Goal: Transaction & Acquisition: Download file/media

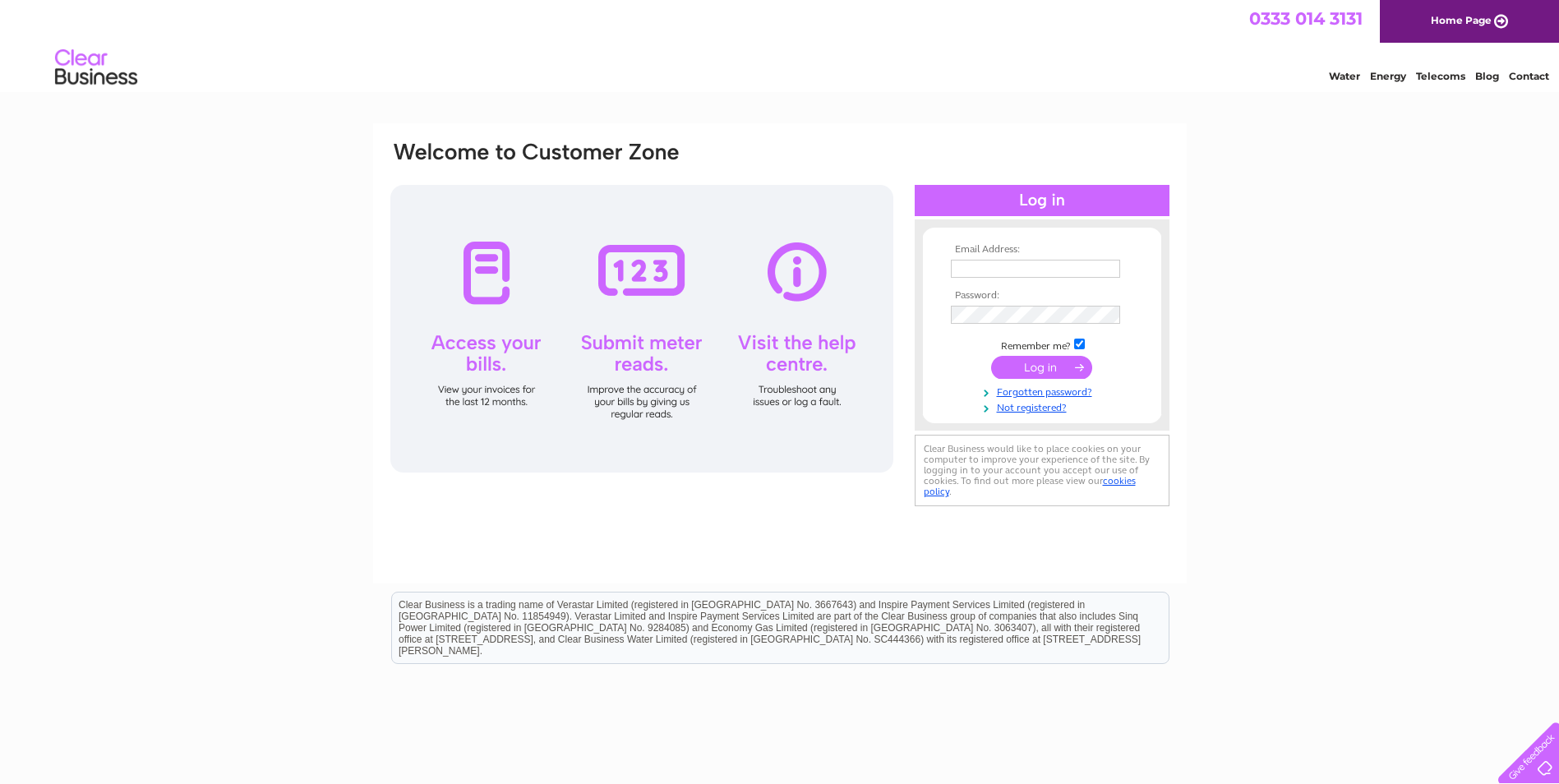
type input "mountaindew@btconnect.com"
click at [1050, 370] on input "submit" at bounding box center [1041, 367] width 101 height 23
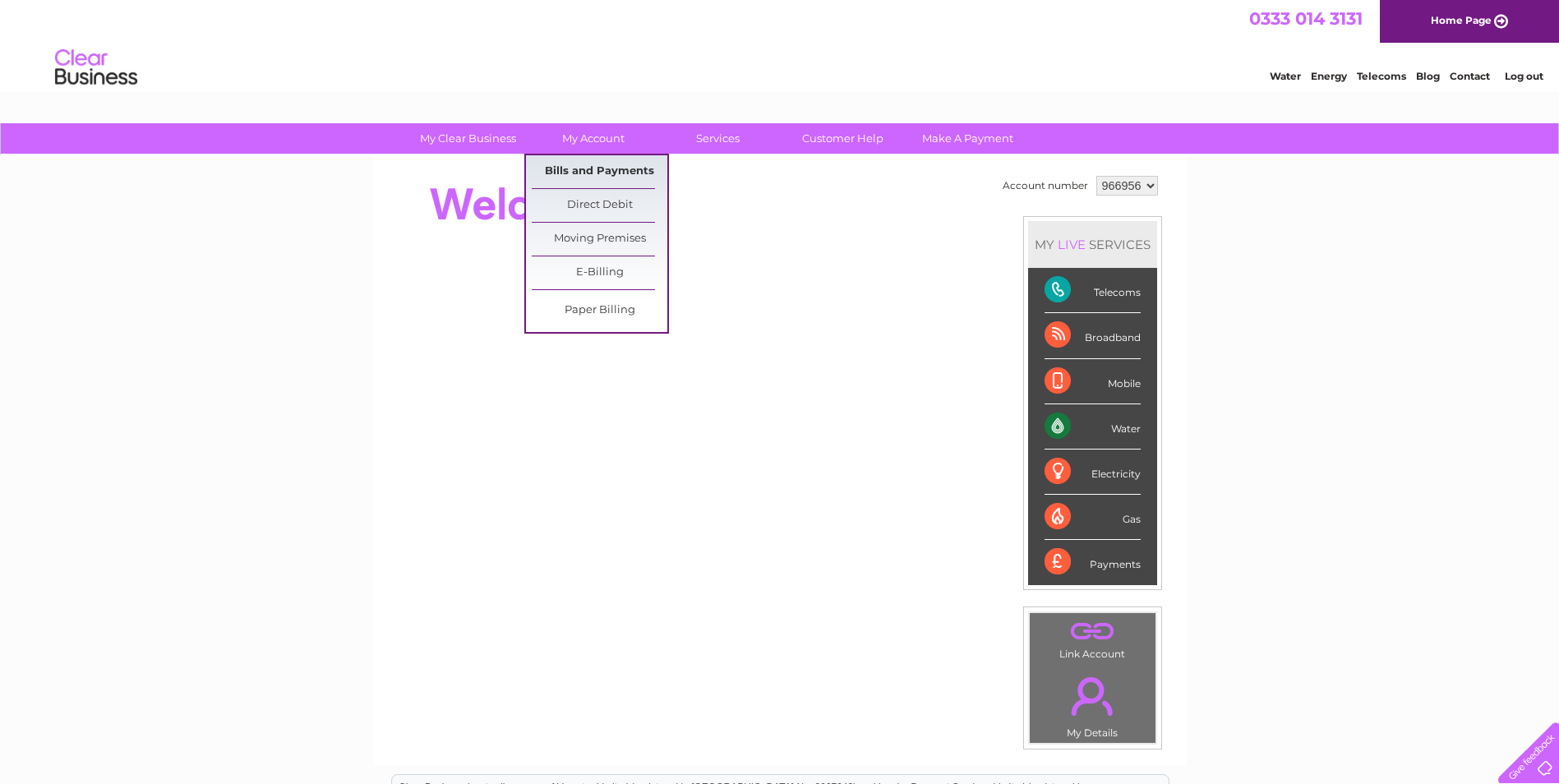
click at [592, 160] on link "Bills and Payments" at bounding box center [599, 172] width 136 height 33
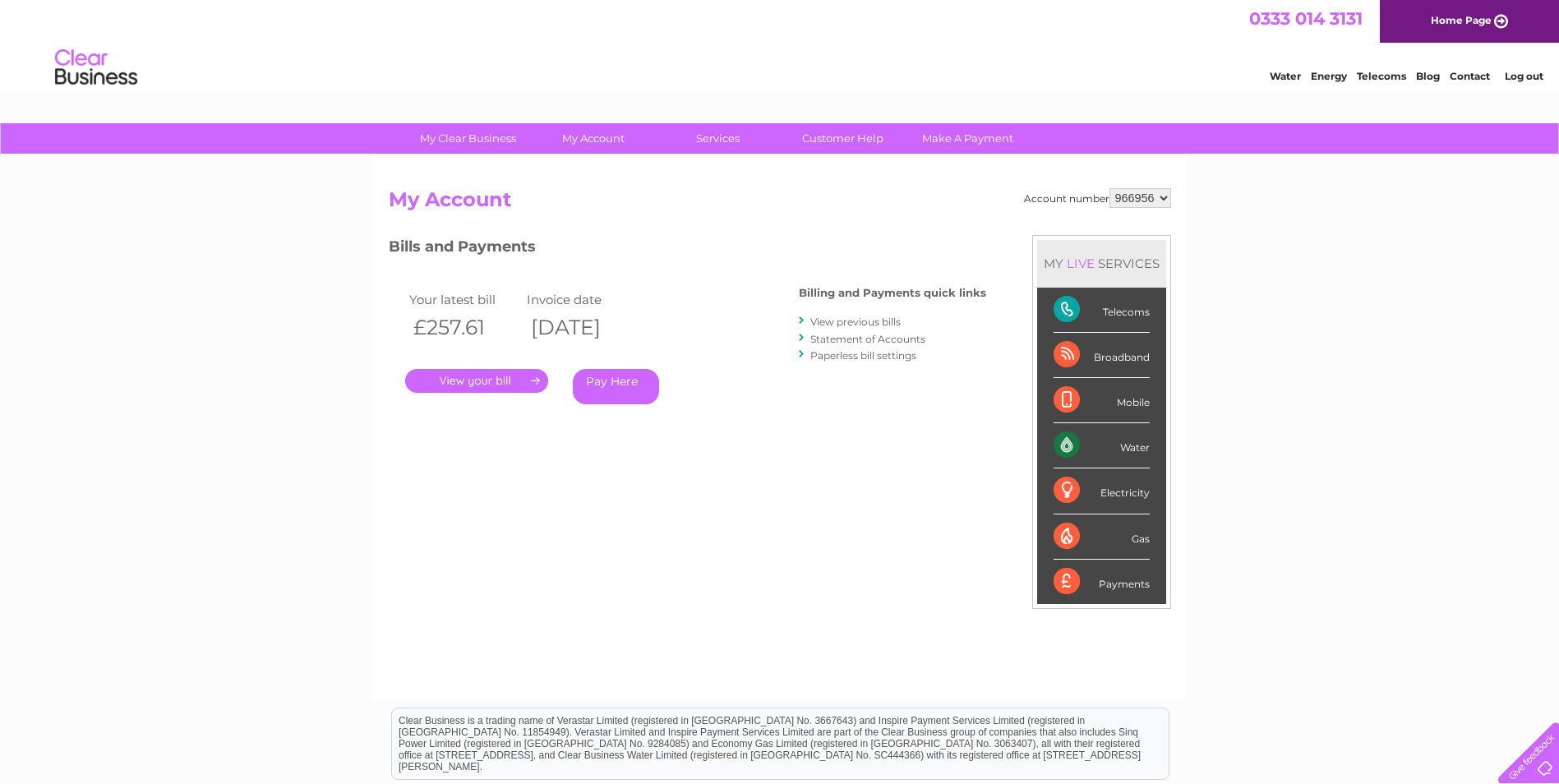
click at [486, 383] on link "." at bounding box center [477, 380] width 143 height 24
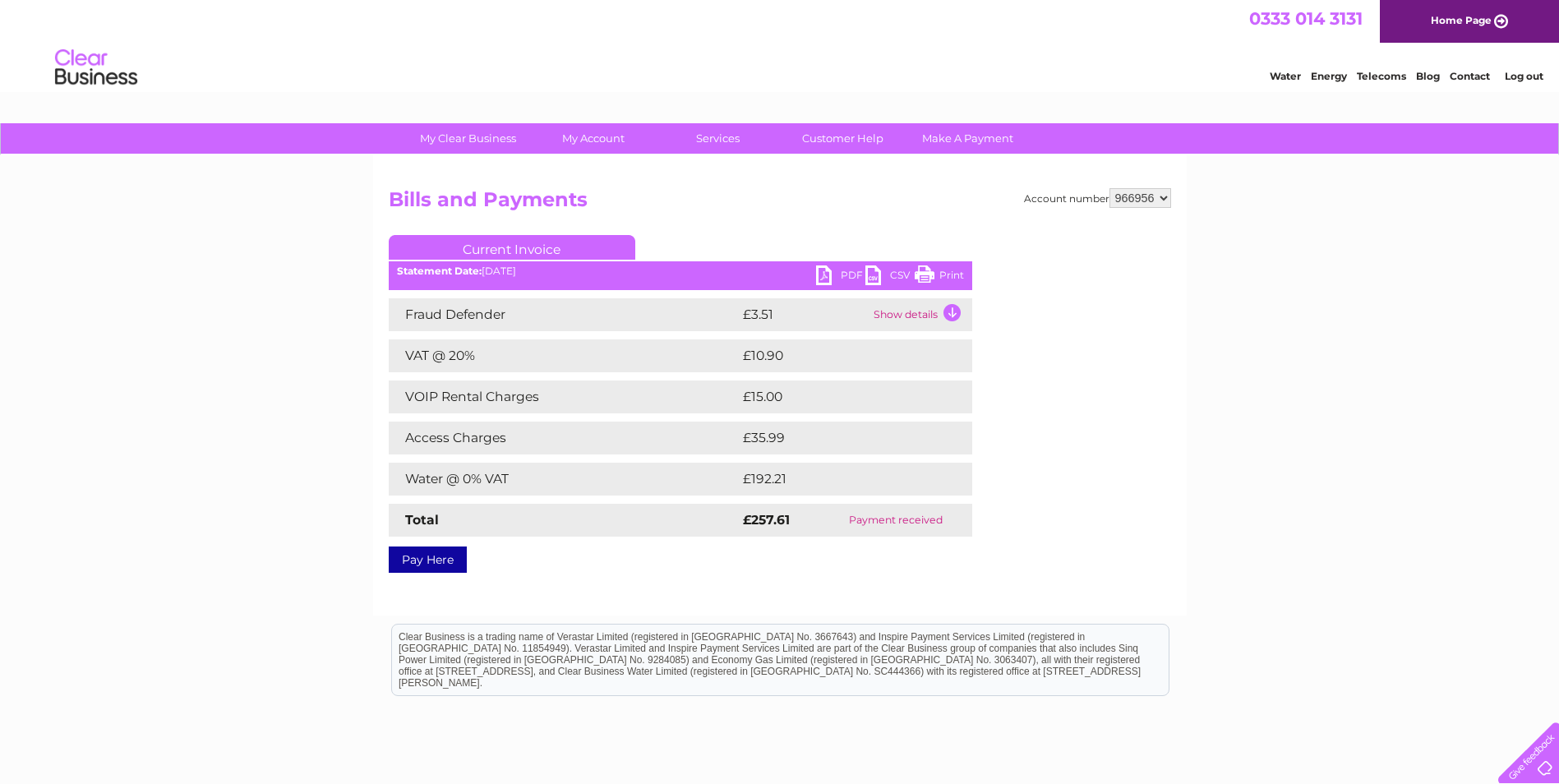
click at [1166, 196] on select "966956" at bounding box center [1141, 198] width 62 height 20
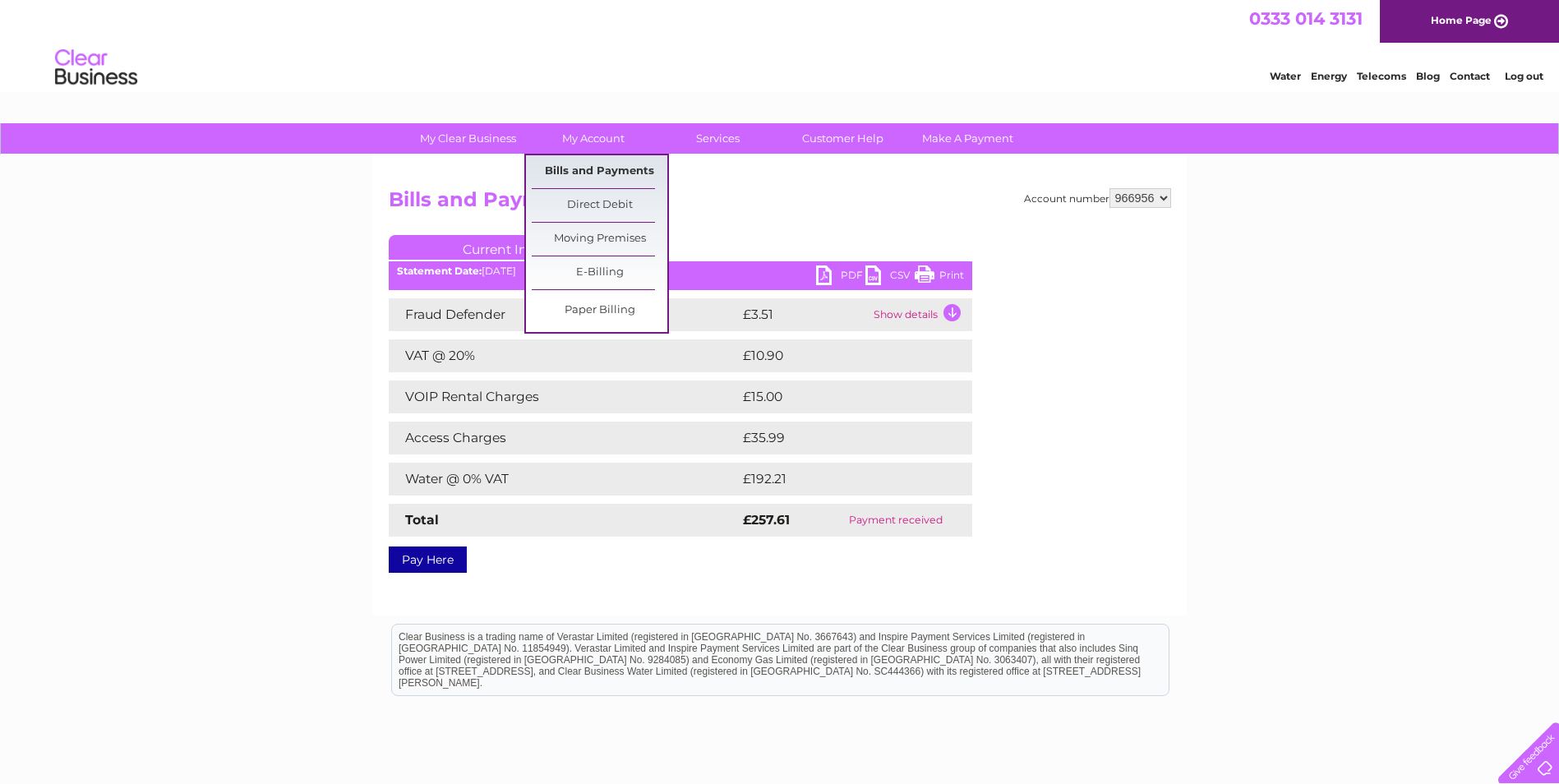
click at [597, 169] on link "Bills and Payments" at bounding box center [599, 172] width 136 height 33
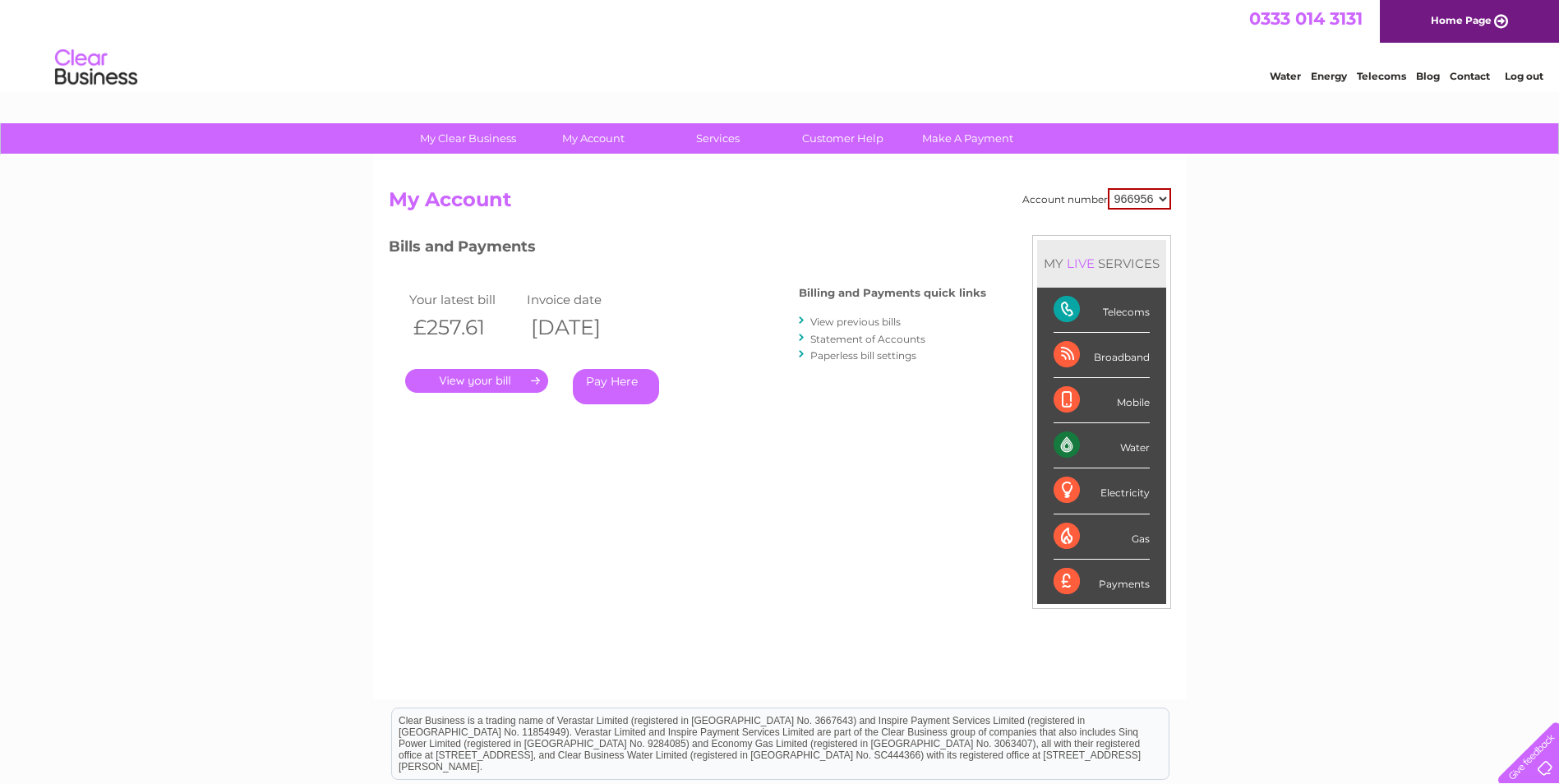
click at [845, 320] on link "View previous bills" at bounding box center [855, 321] width 90 height 12
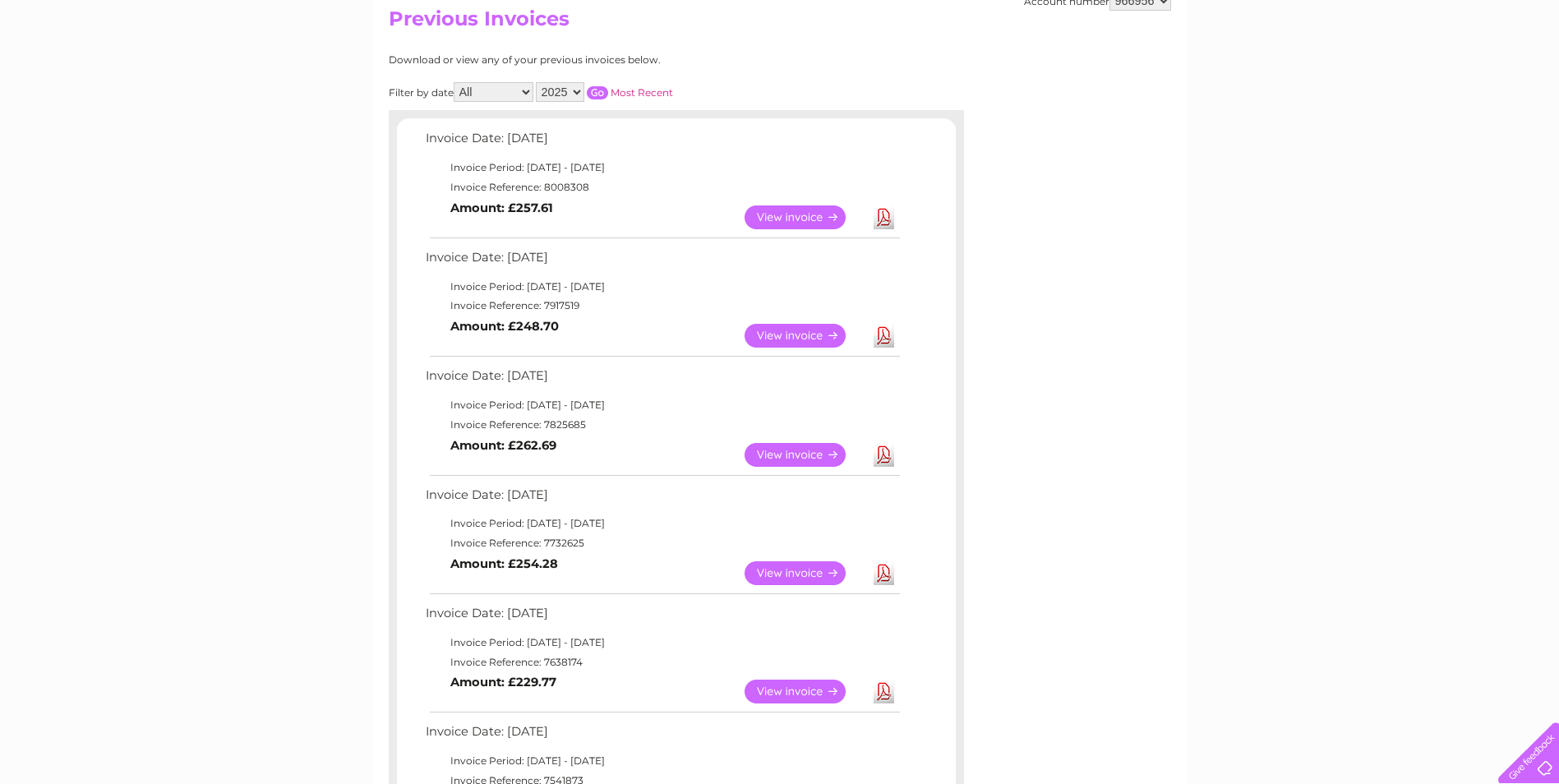
scroll to position [164, 0]
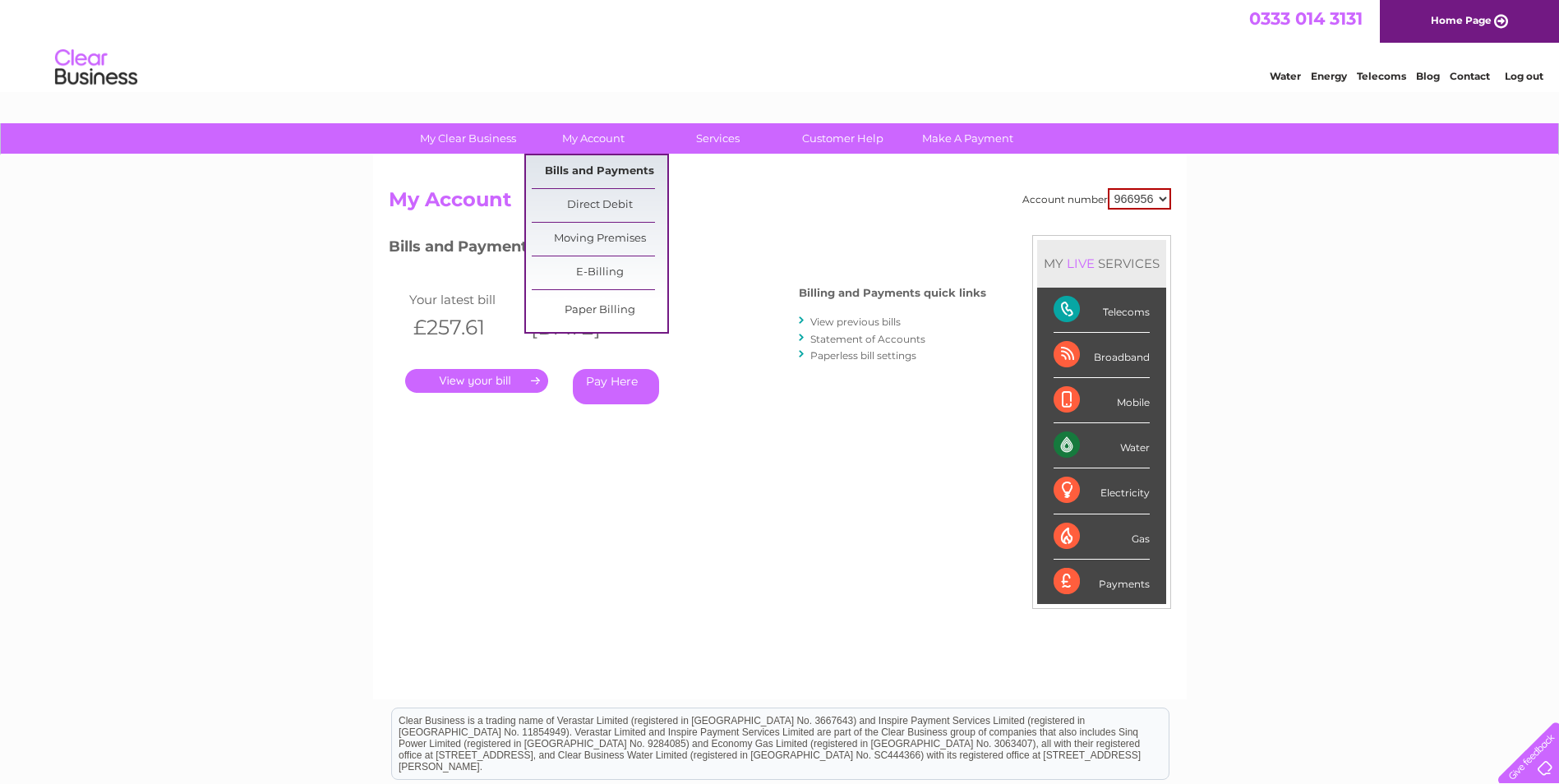
click at [581, 169] on link "Bills and Payments" at bounding box center [599, 172] width 136 height 33
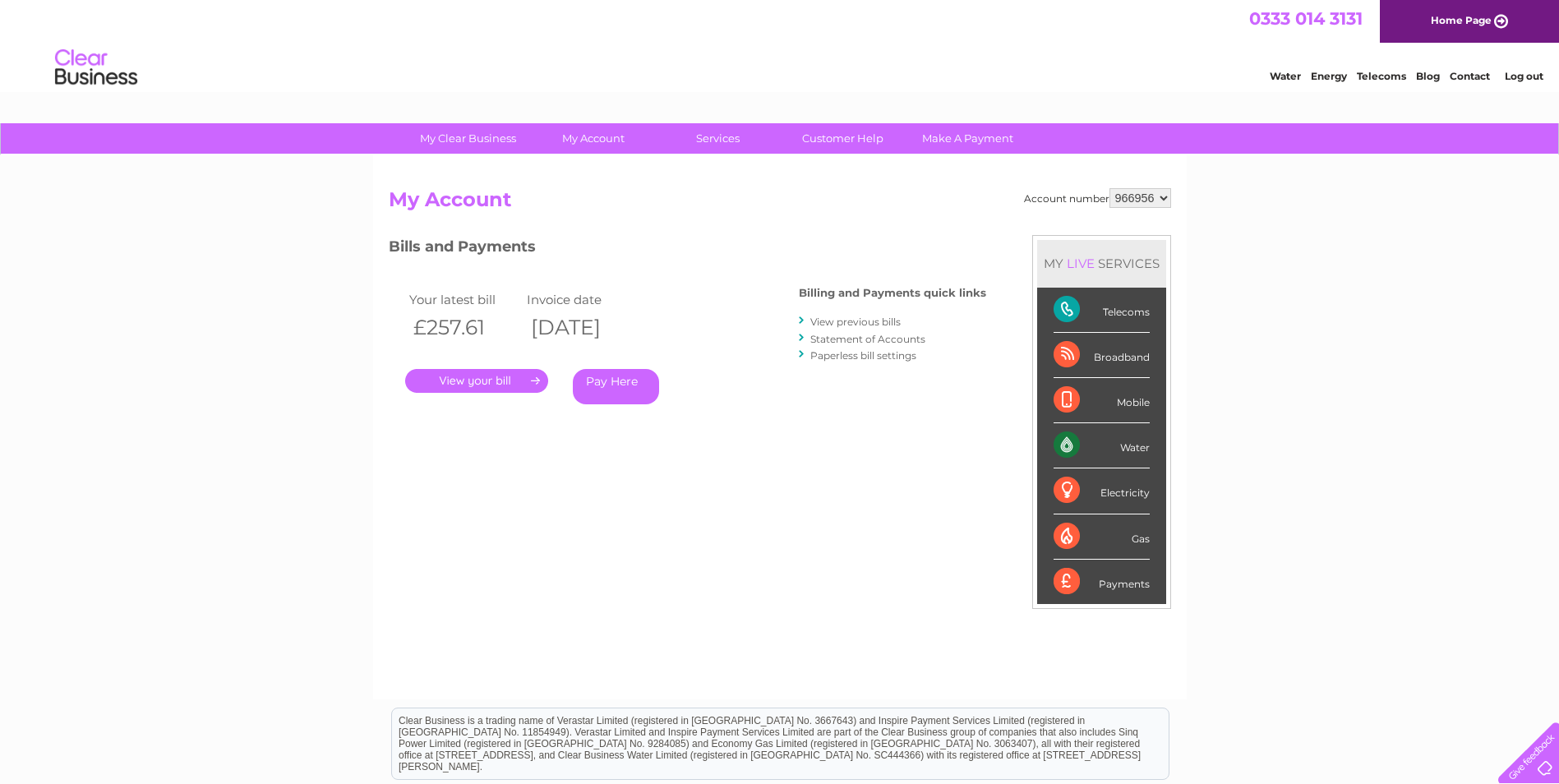
click at [520, 375] on link "." at bounding box center [477, 380] width 143 height 24
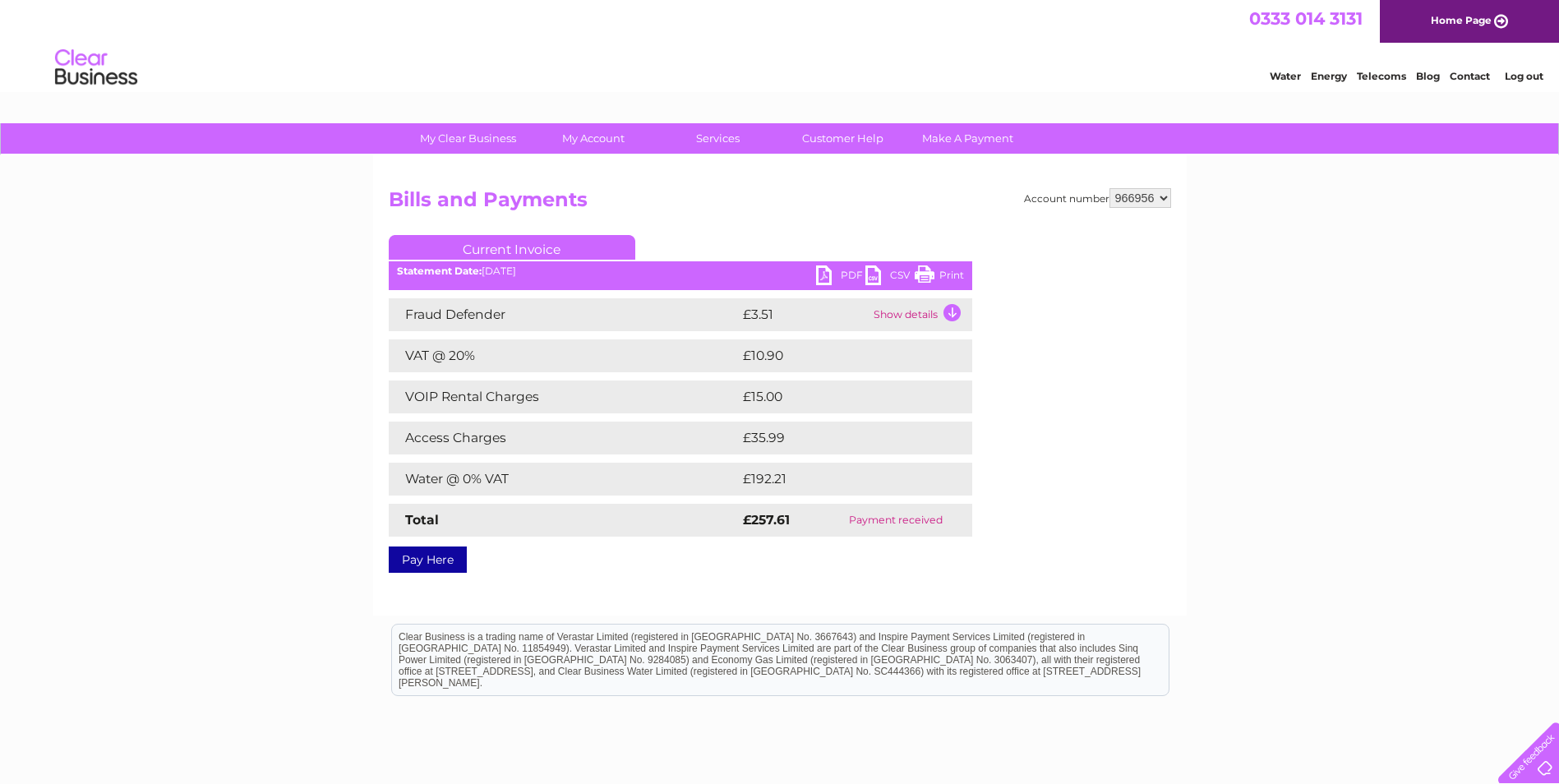
click at [824, 278] on link "PDF" at bounding box center [840, 277] width 49 height 24
